Goal: Task Accomplishment & Management: Complete application form

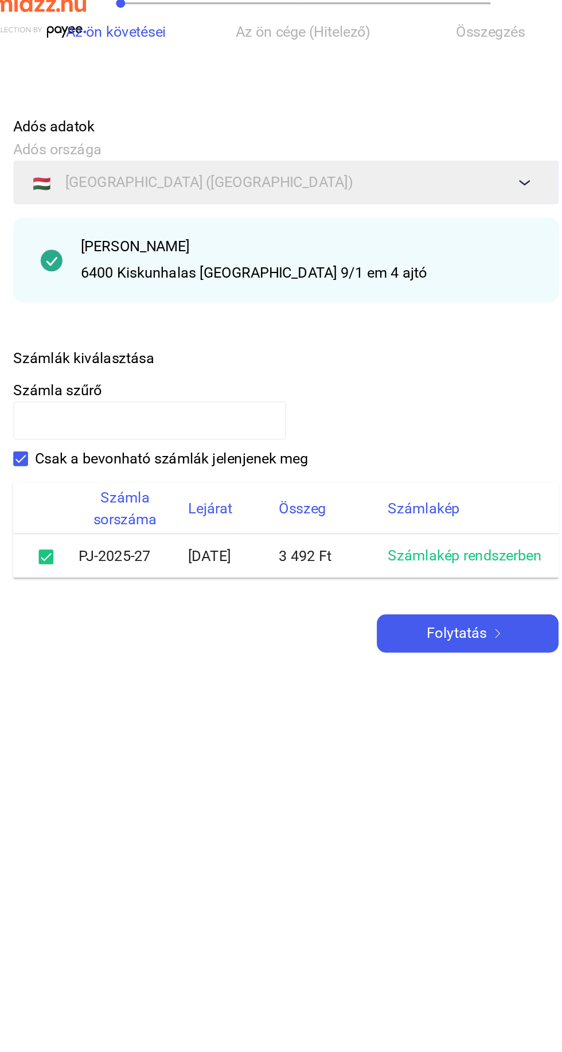
click at [408, 421] on img at bounding box center [415, 418] width 14 height 6
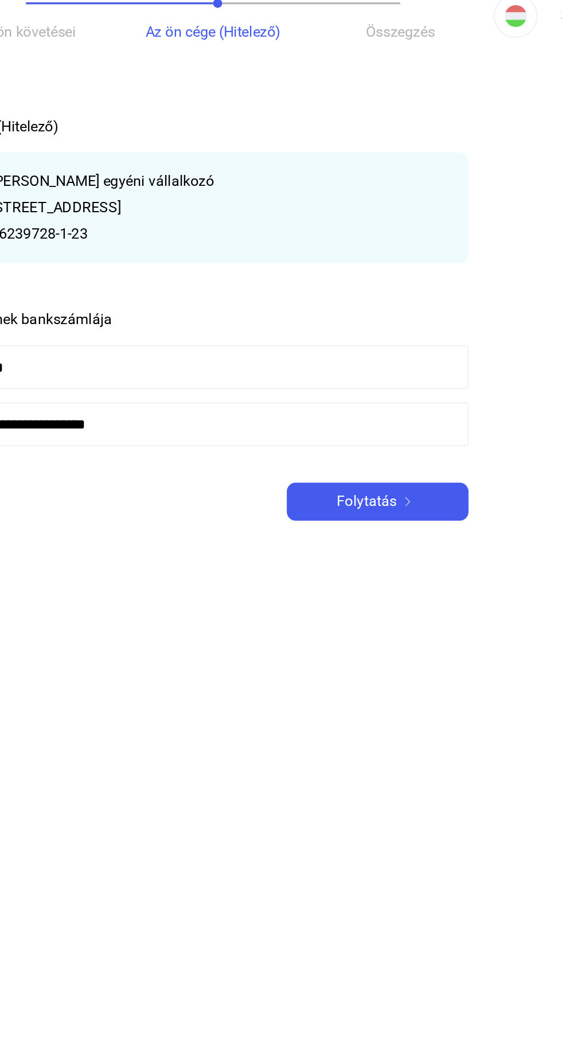
click at [431, 340] on div "Folytatás" at bounding box center [396, 335] width 108 height 14
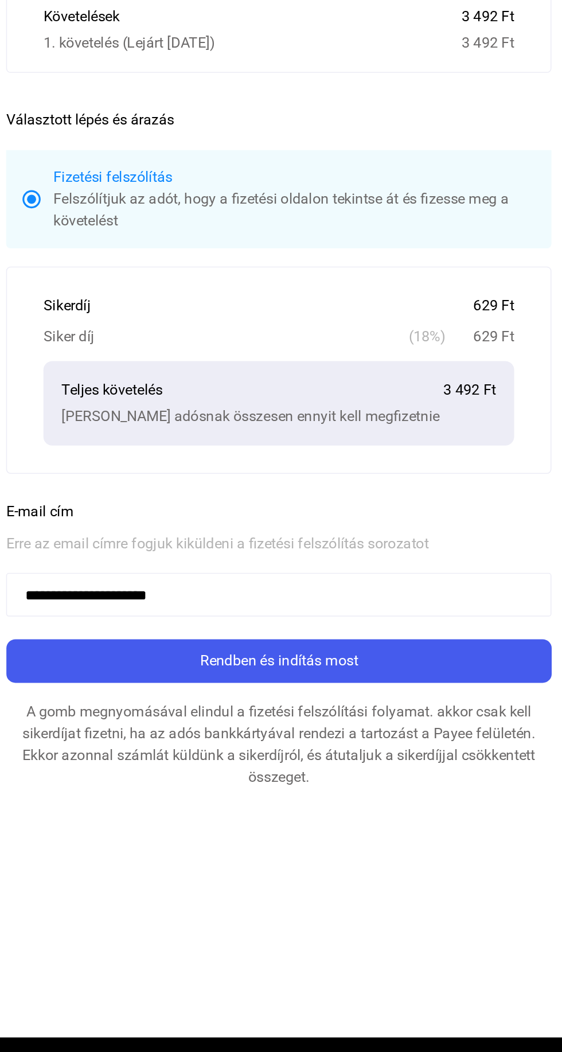
click at [394, 590] on div "Rendben és indítás most" at bounding box center [280, 588] width 337 height 14
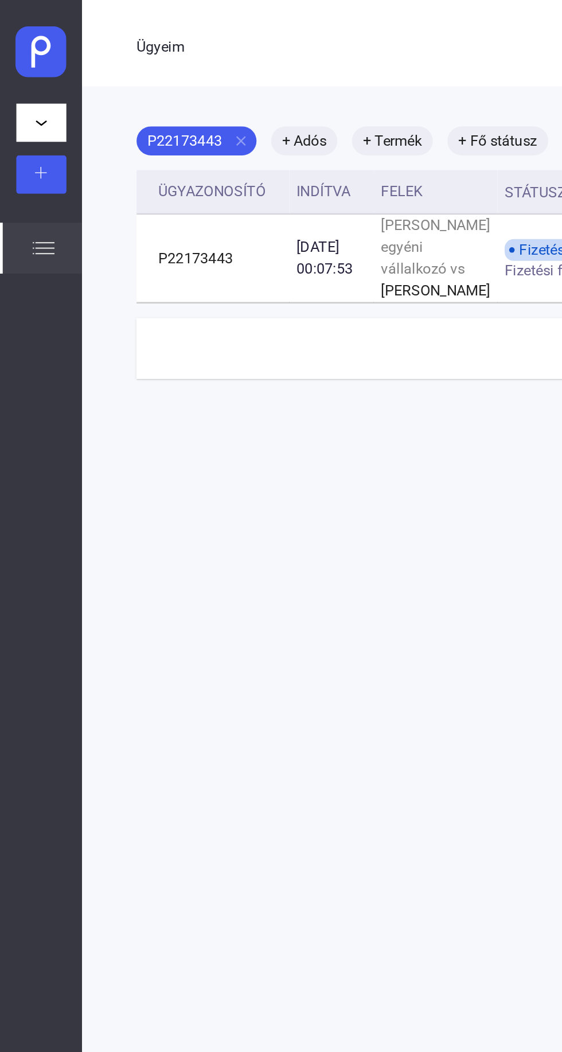
click at [34, 119] on button at bounding box center [26, 110] width 32 height 24
